Goal: Find contact information: Find contact information

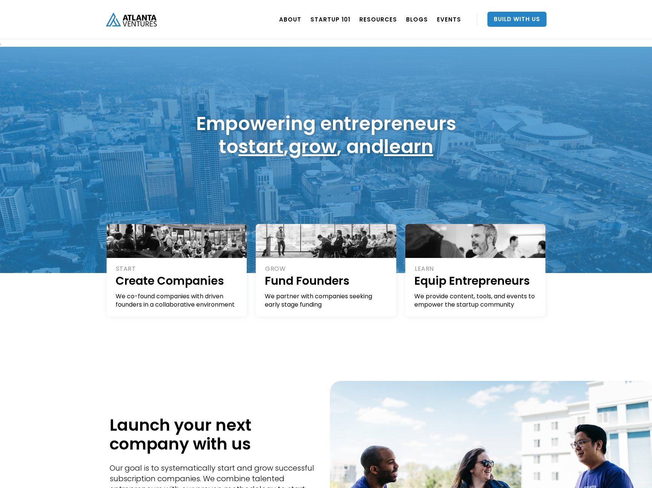
click at [600, 292] on div "START Create Companies We co-found companies with driven founders in a collabor…" at bounding box center [326, 305] width 652 height 64
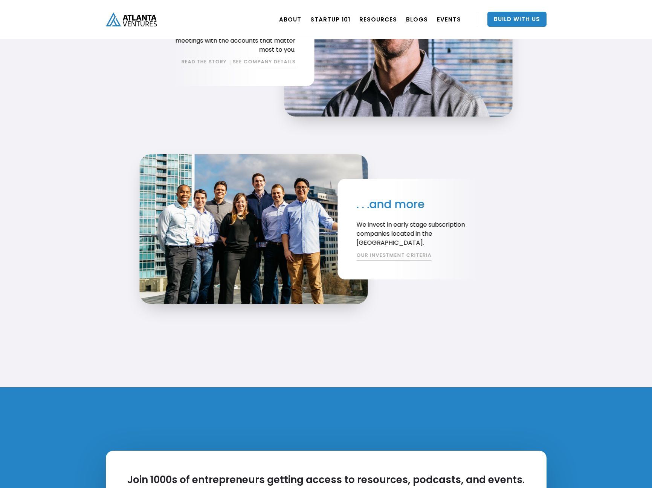
scroll to position [1697, 0]
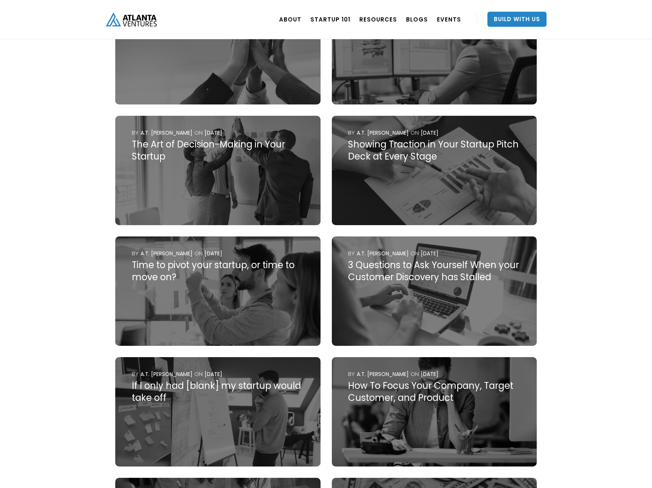
scroll to position [4628, 0]
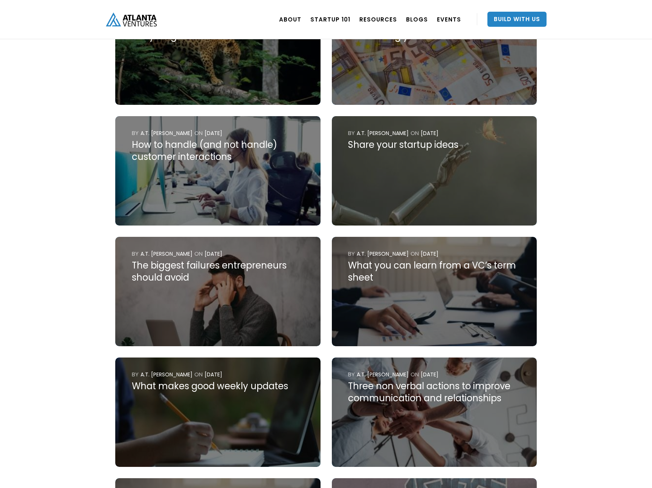
scroll to position [771, 0]
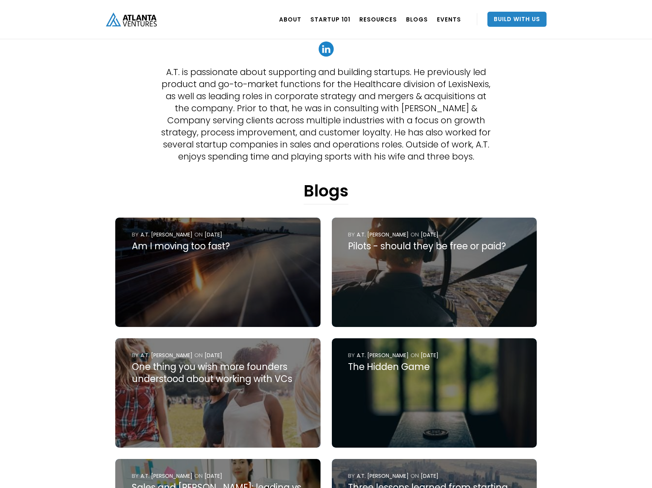
scroll to position [0, 0]
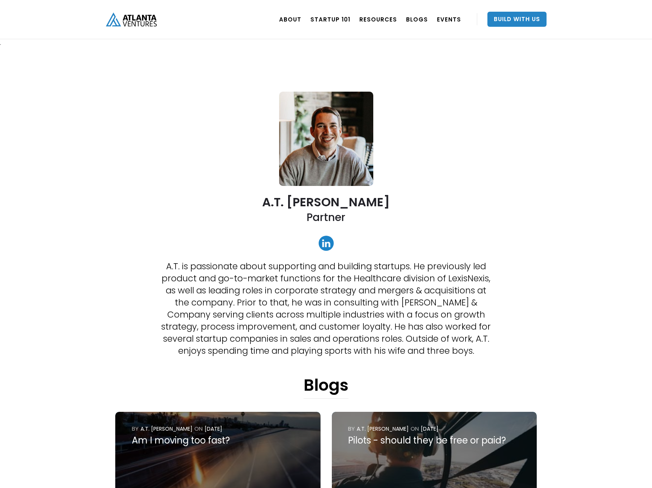
drag, startPoint x: 272, startPoint y: 92, endPoint x: 411, endPoint y: 170, distance: 159.5
